Goal: Find specific page/section: Find specific page/section

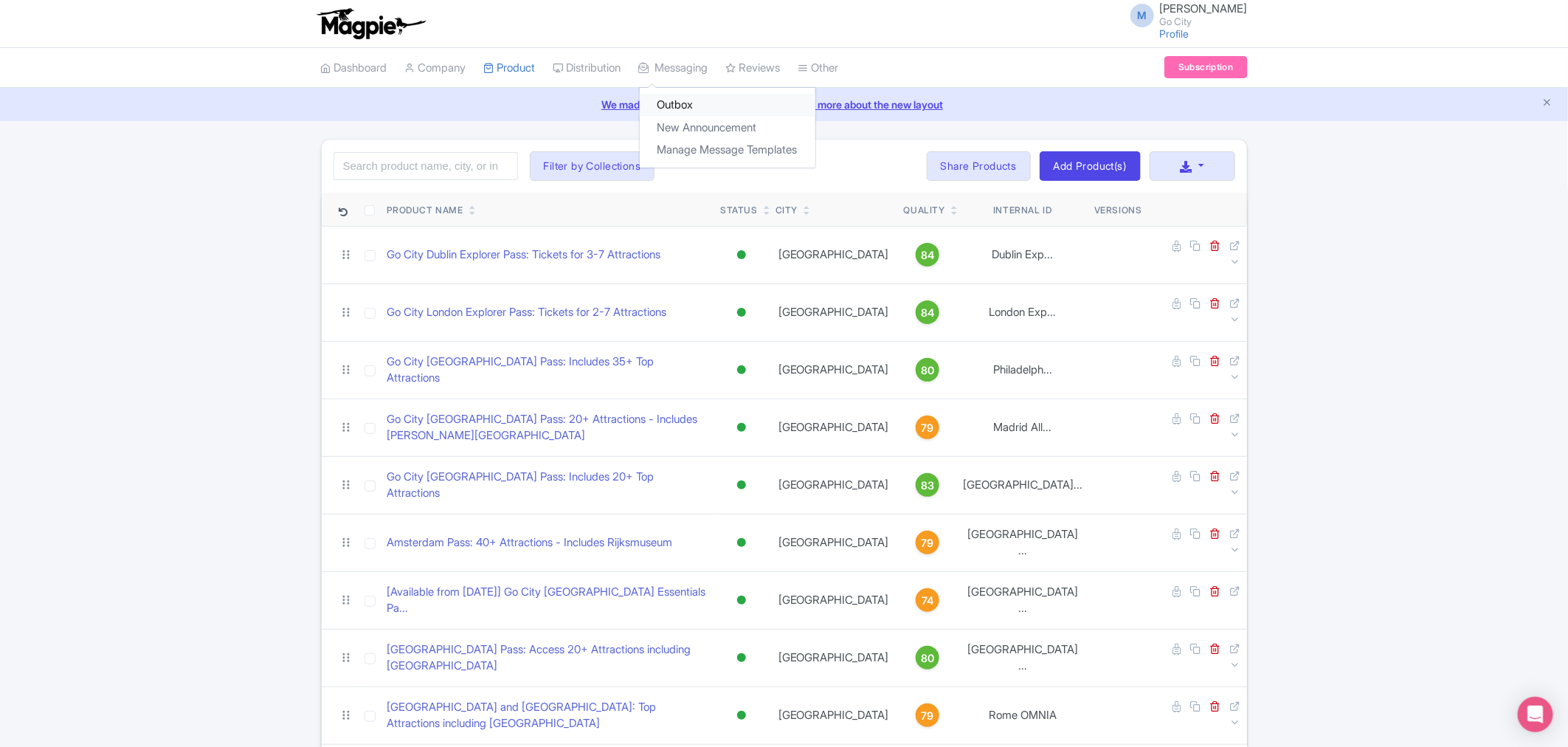
click at [682, 99] on link "Outbox" at bounding box center [727, 105] width 175 height 23
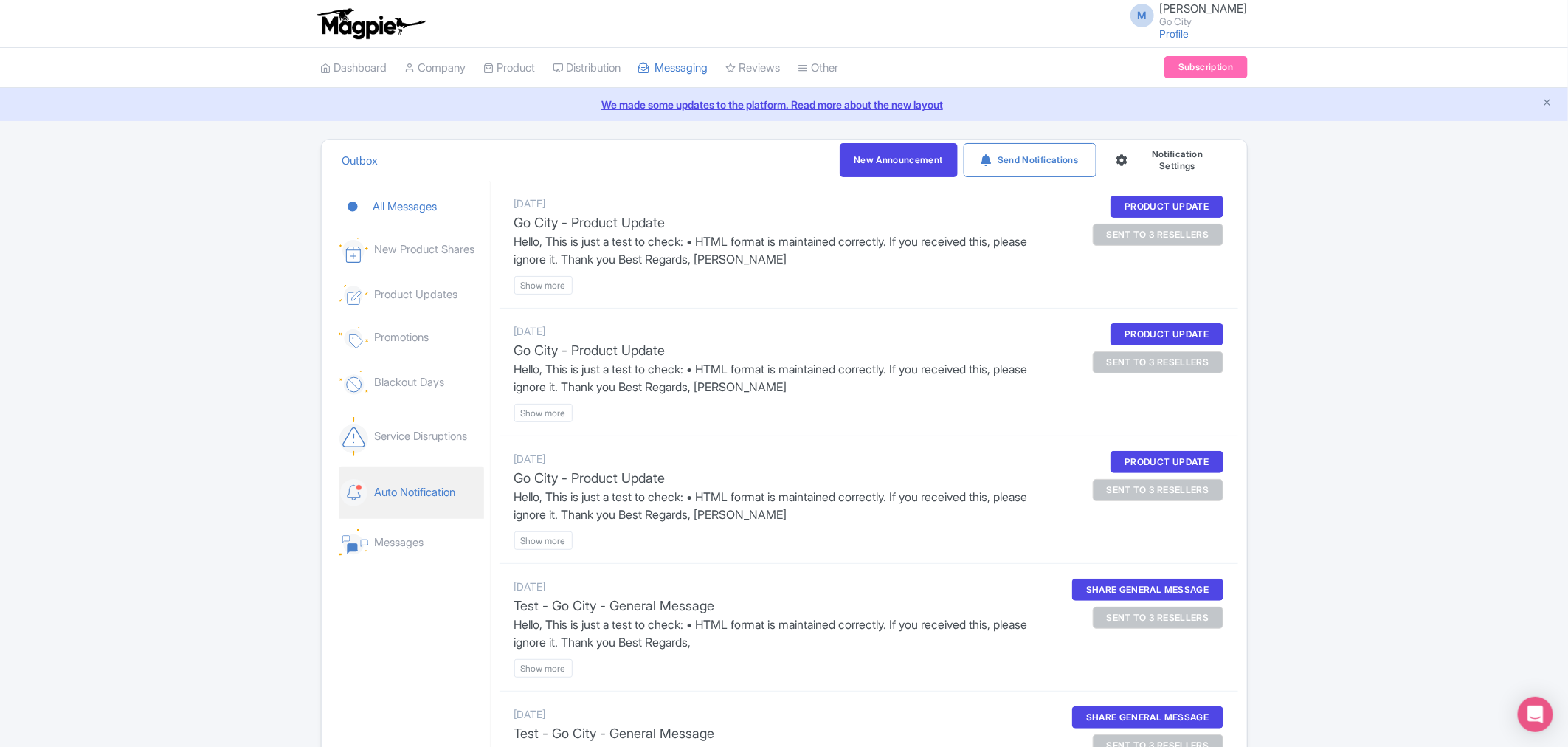
click at [445, 480] on link "Auto Notification" at bounding box center [411, 492] width 145 height 52
